Goal: Complete application form: Complete application form

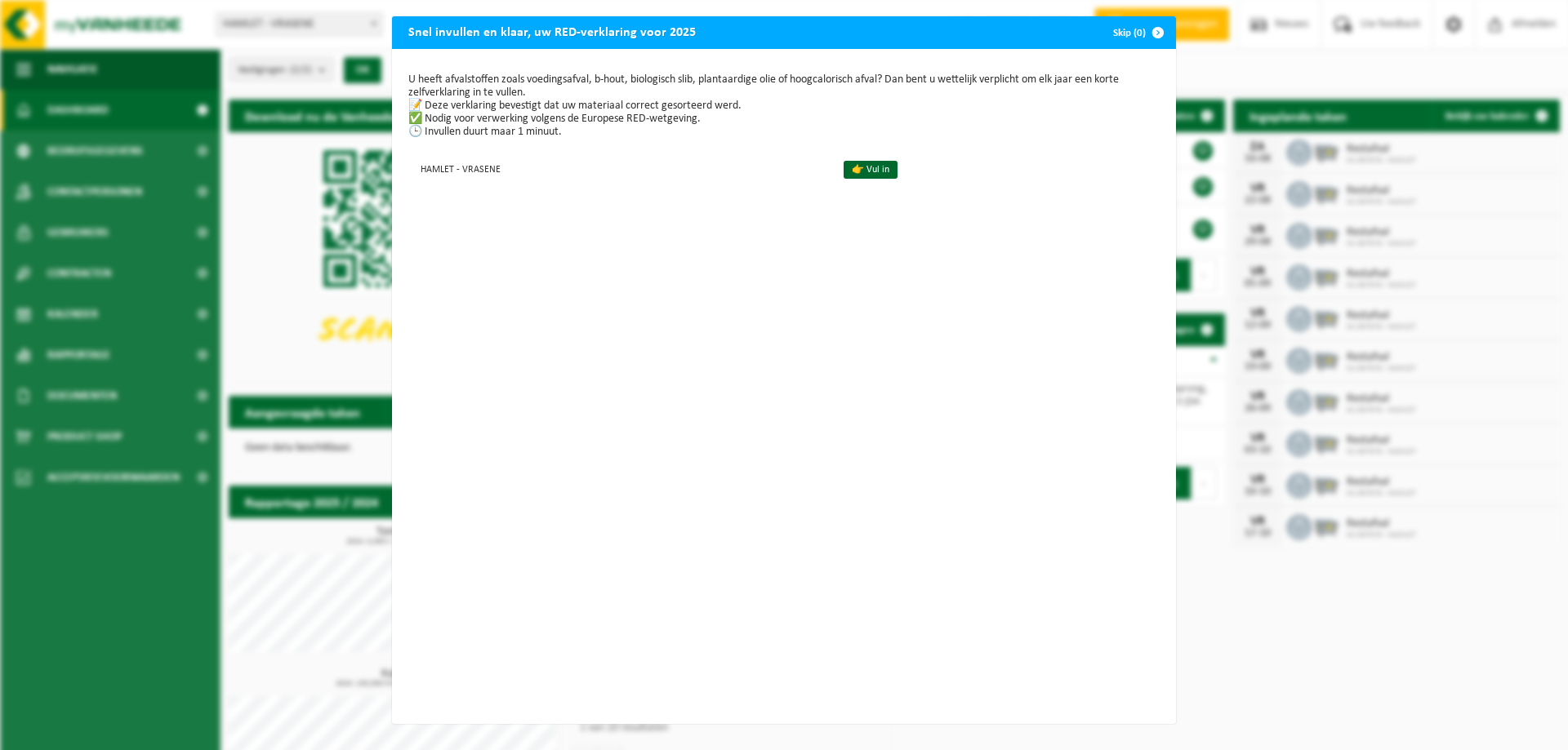
drag, startPoint x: 213, startPoint y: 219, endPoint x: 235, endPoint y: 220, distance: 22.0
click at [214, 219] on div "Snel invullen en klaar, uw RED-verklaring voor 2025 Skip (0) U heeft afvalstoff…" at bounding box center [784, 375] width 1568 height 750
click at [256, 221] on div "Snel invullen en klaar, uw RED-verklaring voor 2025 Skip (0) U heeft afvalstoff…" at bounding box center [784, 375] width 1568 height 750
click at [863, 172] on link "👉 Vul in" at bounding box center [871, 170] width 54 height 18
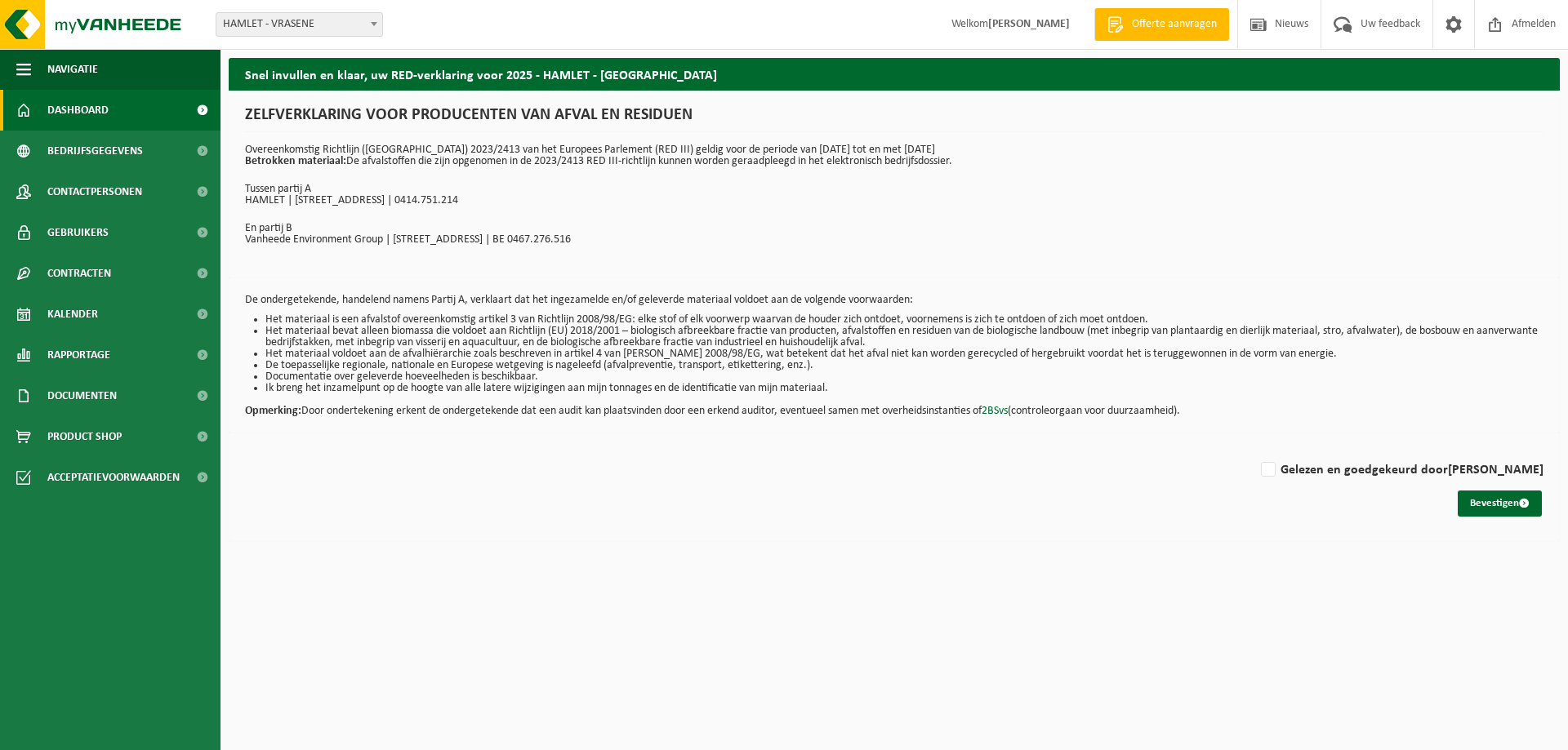
click at [102, 115] on span "Dashboard" at bounding box center [78, 110] width 61 height 41
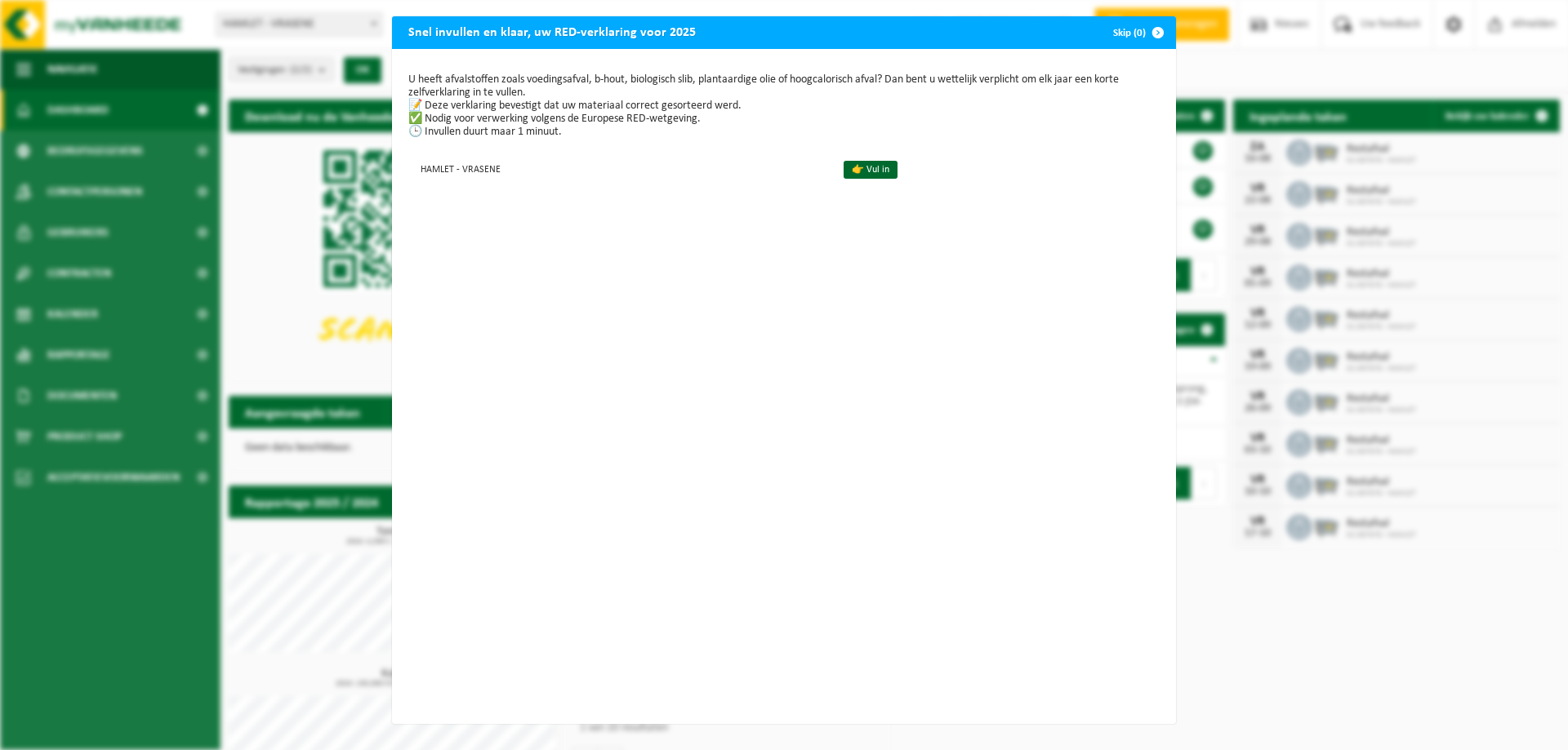
click at [1123, 36] on button "Skip (0)" at bounding box center [1137, 33] width 74 height 33
